Goal: Task Accomplishment & Management: Use online tool/utility

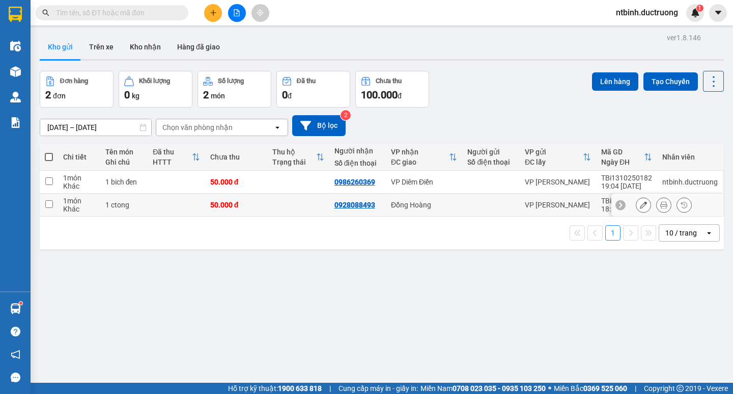
click at [46, 201] on input "checkbox" at bounding box center [49, 204] width 8 height 8
checkbox input "true"
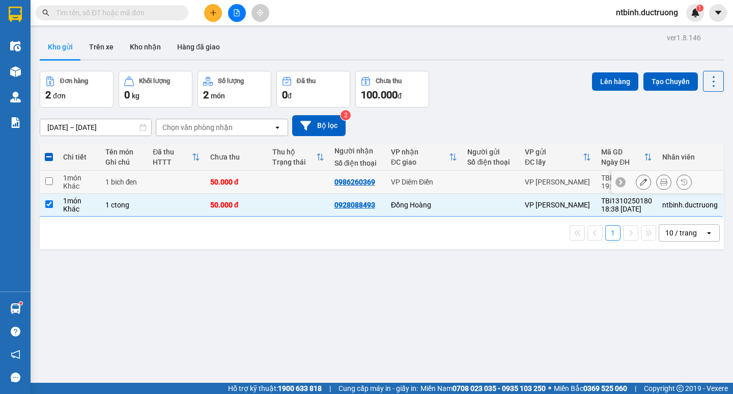
click at [57, 173] on td at bounding box center [49, 182] width 18 height 23
checkbox input "true"
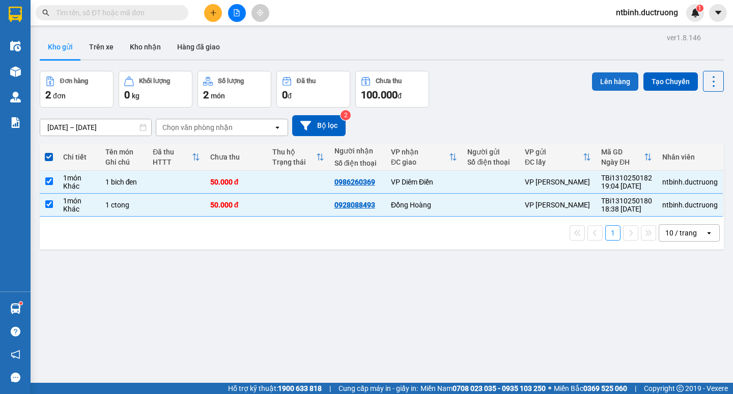
click at [598, 82] on button "Lên hàng" at bounding box center [615, 81] width 46 height 18
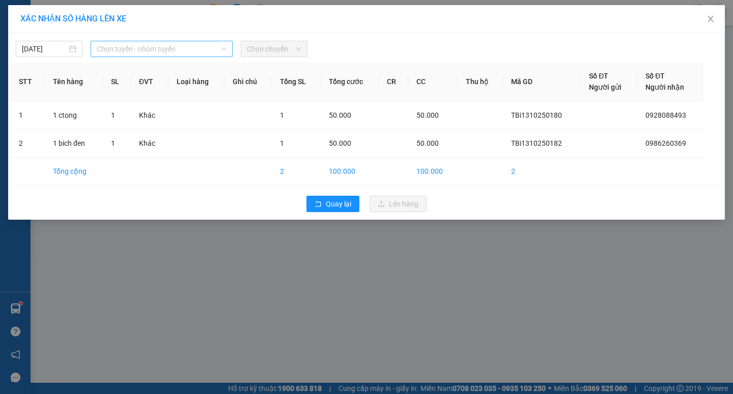
click at [208, 46] on span "Chọn tuyến - nhóm tuyến" at bounding box center [162, 48] width 130 height 15
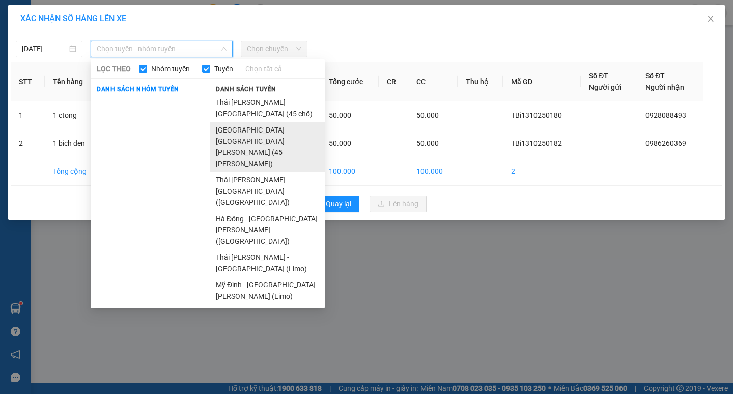
click at [224, 122] on li "[GEOGRAPHIC_DATA] - [GEOGRAPHIC_DATA][PERSON_NAME] (45 [PERSON_NAME])" at bounding box center [267, 147] width 115 height 50
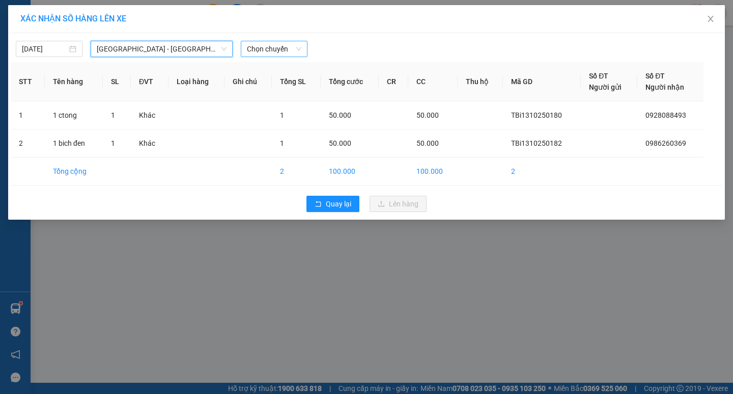
click at [279, 50] on span "Chọn chuyến" at bounding box center [274, 48] width 54 height 15
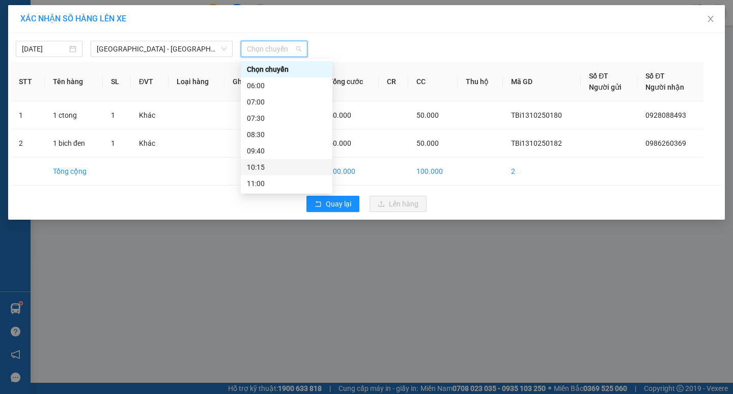
scroll to position [179, 0]
click at [252, 161] on div "19:30" at bounding box center [286, 166] width 79 height 11
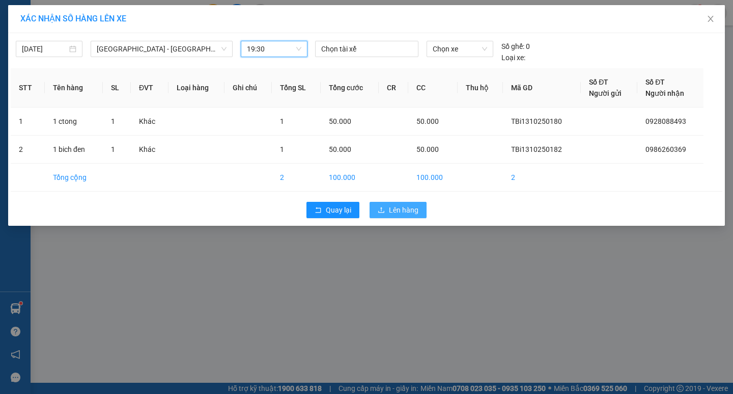
click at [388, 204] on button "Lên hàng" at bounding box center [398, 210] width 57 height 16
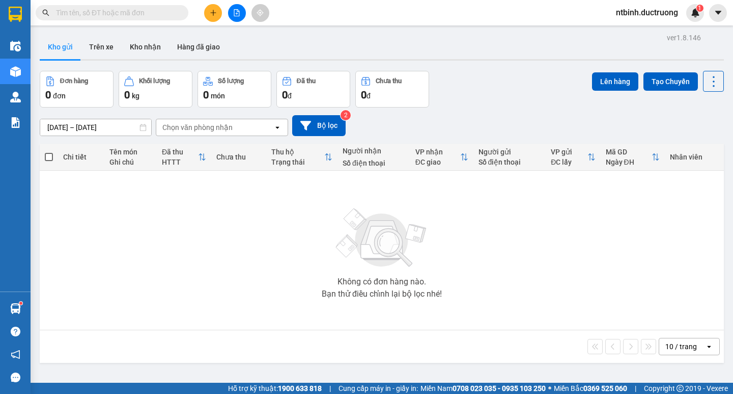
click at [139, 16] on input "text" at bounding box center [116, 12] width 120 height 11
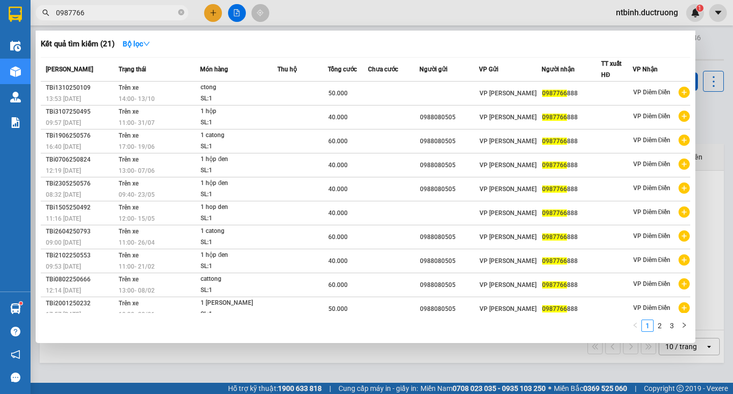
type input "0987766"
click at [240, 14] on div at bounding box center [366, 197] width 733 height 394
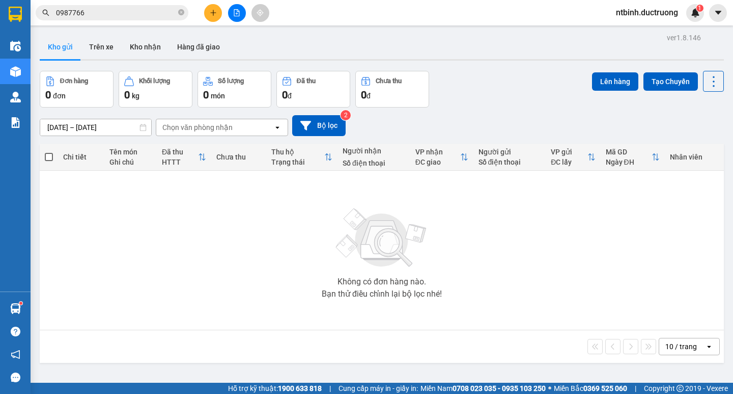
click at [241, 16] on button at bounding box center [237, 13] width 18 height 18
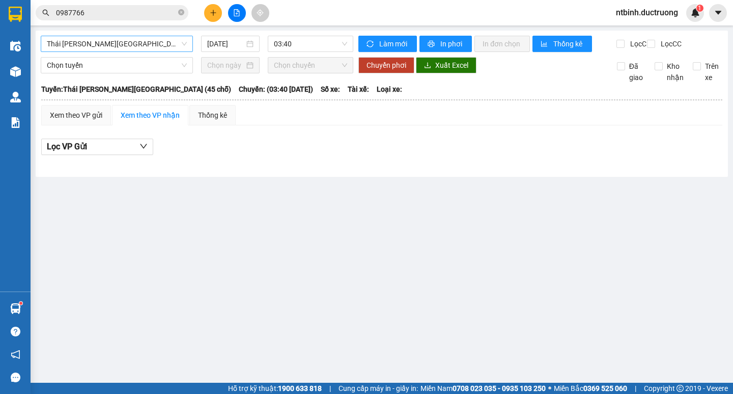
click at [170, 47] on span "Thái [PERSON_NAME][GEOGRAPHIC_DATA] (45 chỗ)" at bounding box center [117, 43] width 140 height 15
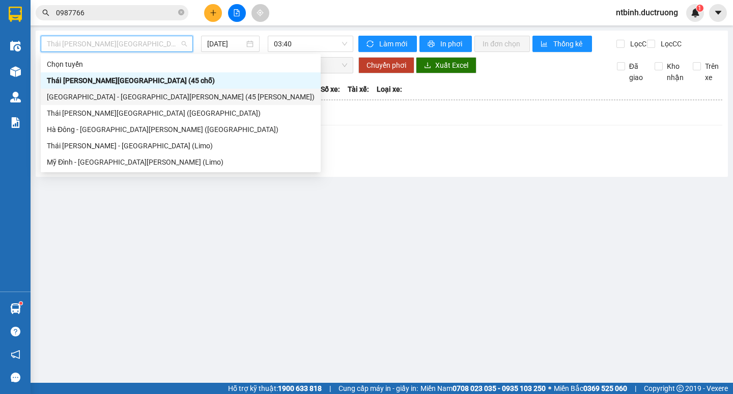
click at [121, 100] on div "[GEOGRAPHIC_DATA] - [GEOGRAPHIC_DATA][PERSON_NAME] (45 [PERSON_NAME])" at bounding box center [181, 96] width 268 height 11
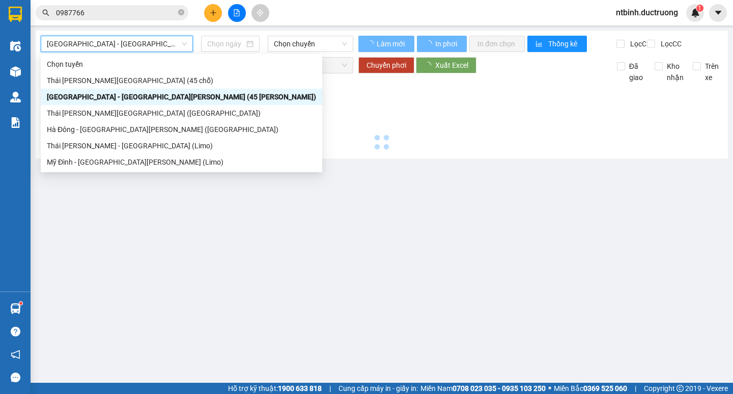
type input "[DATE]"
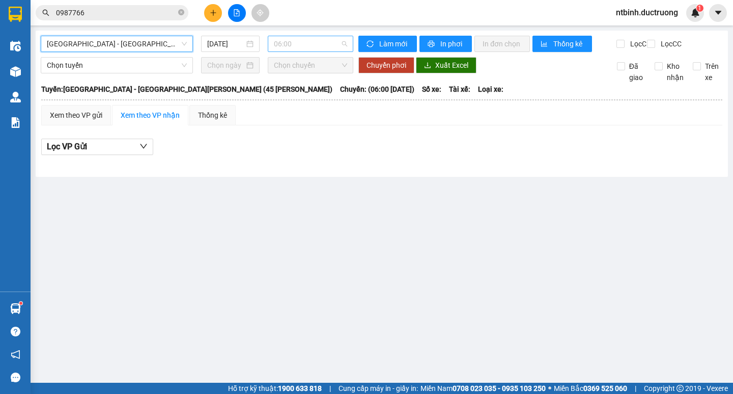
click at [316, 44] on span "06:00" at bounding box center [310, 43] width 73 height 15
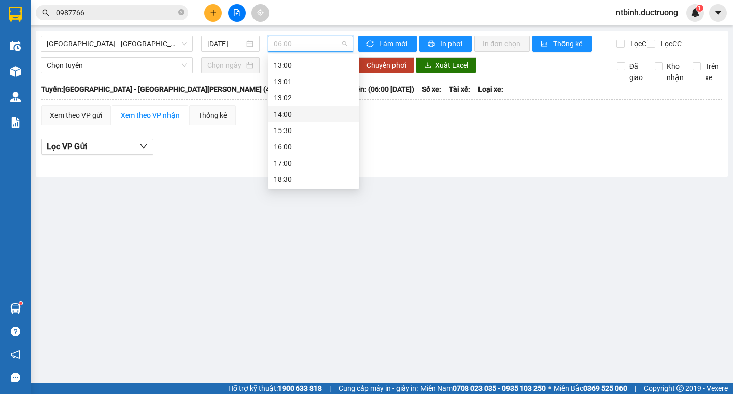
scroll to position [153, 0]
click at [285, 106] on div "14:00" at bounding box center [313, 106] width 79 height 11
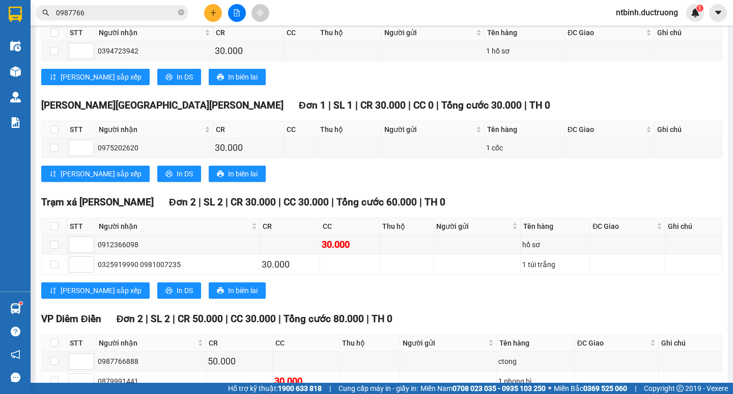
scroll to position [347, 0]
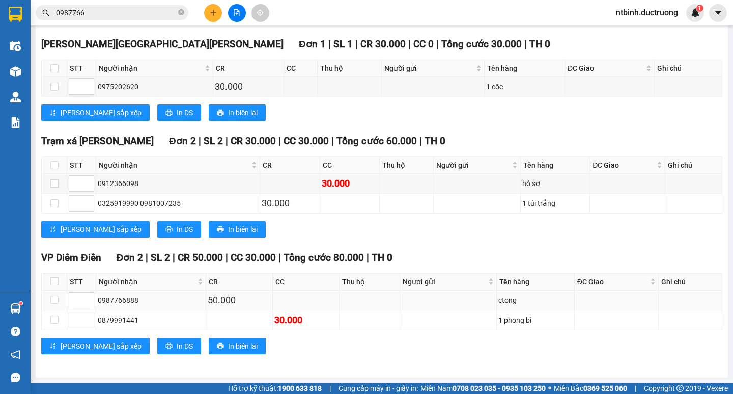
drag, startPoint x: 249, startPoint y: 294, endPoint x: 198, endPoint y: 296, distance: 51.0
click at [198, 296] on tr "0987766888 50.000 ctong" at bounding box center [382, 300] width 681 height 20
click at [266, 356] on div "VP Diêm Điền Đơn 2 | SL 2 | CR 50.000 | CC 30.000 | [PERSON_NAME] 80.000 | TH 0…" at bounding box center [381, 306] width 681 height 112
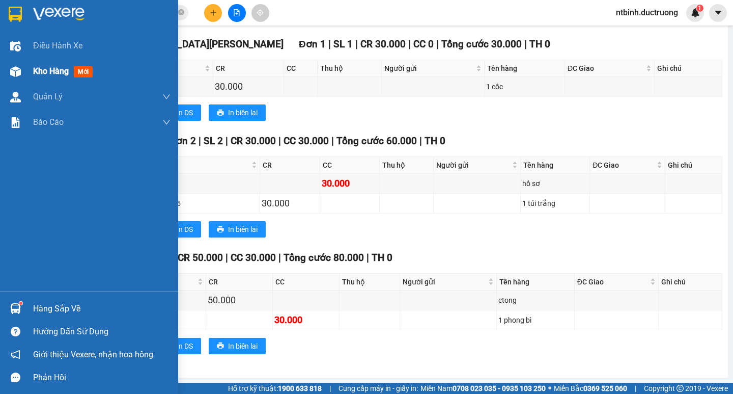
click at [28, 80] on div "Kho hàng mới" at bounding box center [89, 71] width 178 height 25
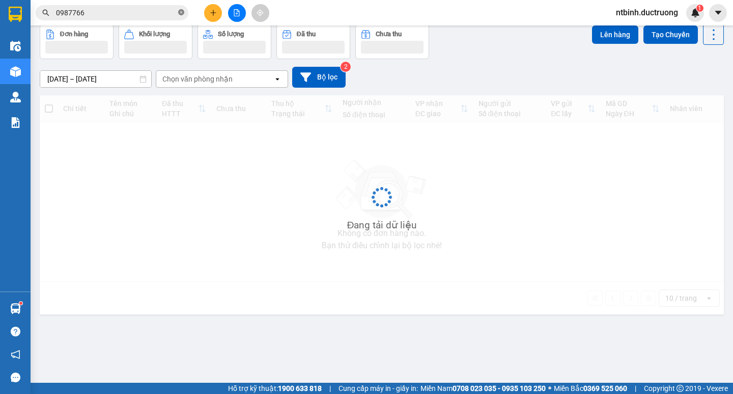
scroll to position [47, 0]
